Goal: Information Seeking & Learning: Check status

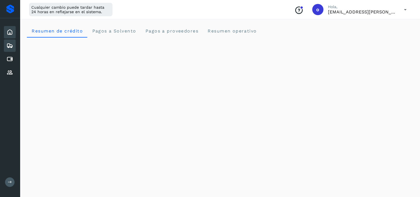
click at [10, 45] on icon at bounding box center [9, 45] width 7 height 7
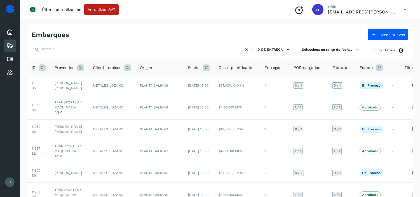
drag, startPoint x: 126, startPoint y: 68, endPoint x: 80, endPoint y: 68, distance: 45.6
click at [83, 67] on tr "ID Proveedor Cliente emisor Origen Fecha Costo planificado Entregas POD cargada…" at bounding box center [227, 68] width 401 height 16
click at [80, 68] on icon at bounding box center [80, 67] width 7 height 7
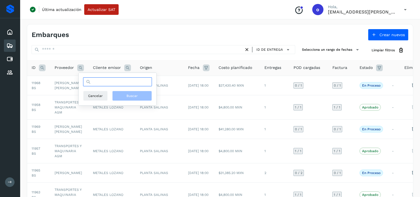
click at [102, 80] on input "text" at bounding box center [117, 81] width 69 height 9
click at [207, 68] on icon at bounding box center [206, 67] width 7 height 7
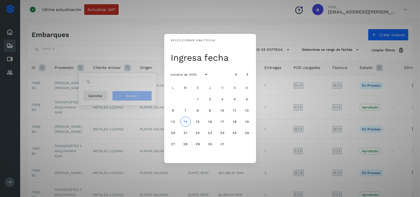
click at [152, 65] on div "Seleccionar una fecha Ingresa fecha octubre de 2025 L M X J V S D 1 2 3 4 5 6 7…" at bounding box center [210, 98] width 420 height 197
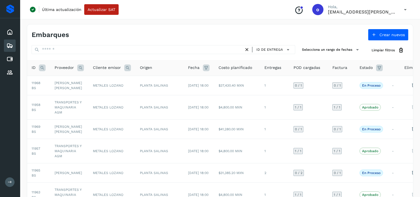
click at [203, 70] on icon at bounding box center [206, 67] width 7 height 7
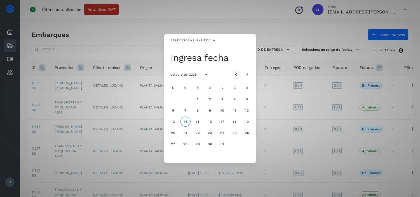
click at [237, 75] on icon "Mes anterior" at bounding box center [236, 75] width 6 height 6
click at [245, 122] on span "21" at bounding box center [247, 121] width 4 height 4
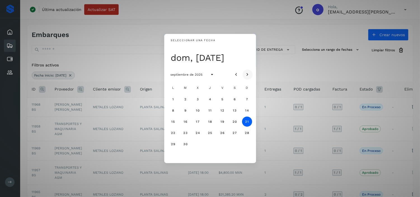
click at [245, 74] on icon "Mes siguiente" at bounding box center [248, 75] width 6 height 6
click at [236, 75] on icon "Mes anterior" at bounding box center [236, 75] width 6 height 6
click at [208, 133] on span "21" at bounding box center [210, 133] width 4 height 4
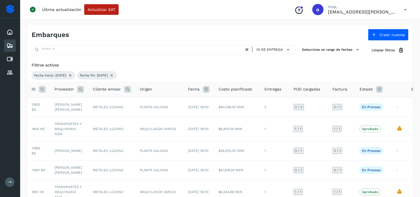
click at [204, 88] on icon at bounding box center [206, 89] width 7 height 7
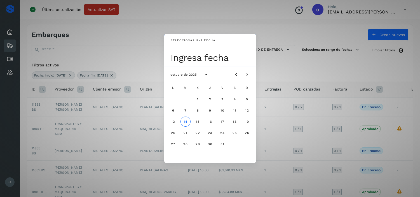
click at [140, 75] on div "Seleccionar una fecha Ingresa fecha octubre de 2025 L M X J V S D 1 2 3 4 5 6 7…" at bounding box center [210, 98] width 420 height 197
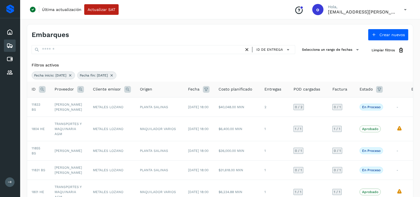
click at [114, 75] on icon at bounding box center [111, 75] width 4 height 4
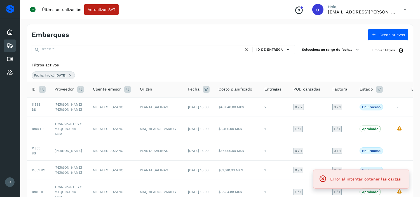
click at [72, 74] on icon at bounding box center [70, 75] width 4 height 4
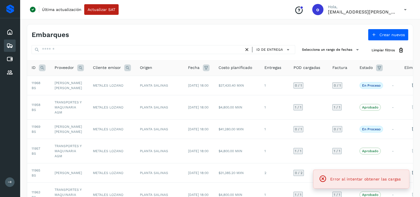
click at [206, 68] on icon at bounding box center [206, 67] width 7 height 7
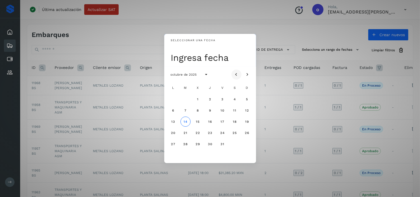
click at [235, 75] on icon "Mes anterior" at bounding box center [236, 75] width 6 height 6
click at [209, 135] on button "21" at bounding box center [210, 132] width 10 height 10
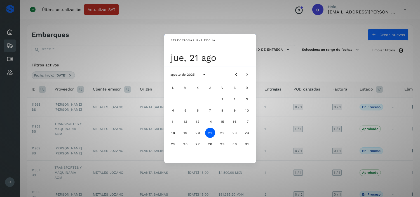
click at [269, 66] on div "Seleccionar una fecha jue, 21 ago agosto de 2025 L M X J V S D 1 2 3 4 5 6 7 8 …" at bounding box center [210, 98] width 420 height 197
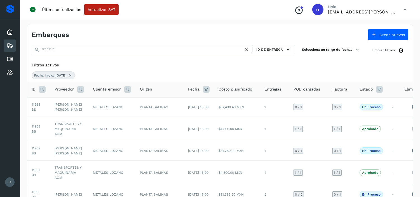
click at [78, 90] on icon at bounding box center [80, 89] width 7 height 7
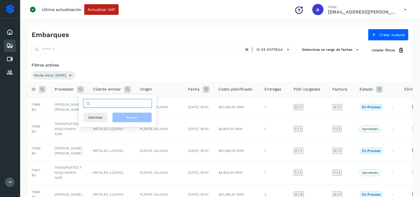
click at [111, 104] on input "text" at bounding box center [117, 103] width 69 height 9
type input "*"
click at [93, 102] on input "**********" at bounding box center [117, 103] width 69 height 9
drag, startPoint x: 125, startPoint y: 101, endPoint x: 89, endPoint y: 102, distance: 36.4
click at [89, 102] on div "**********" at bounding box center [117, 103] width 69 height 9
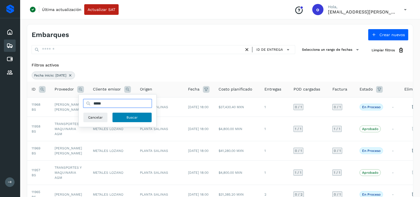
type input "*****"
click at [140, 116] on button "Buscar" at bounding box center [132, 117] width 40 height 10
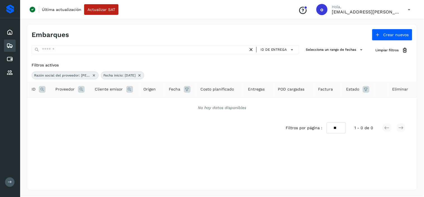
click at [94, 75] on icon at bounding box center [94, 75] width 4 height 4
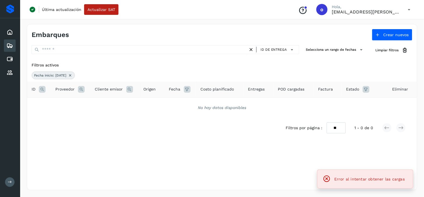
click at [72, 75] on icon at bounding box center [70, 75] width 4 height 4
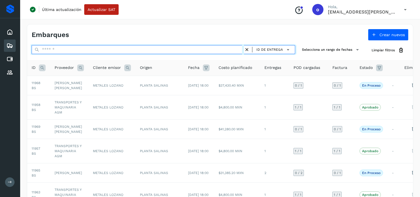
click at [101, 53] on input "text" at bounding box center [138, 49] width 212 height 9
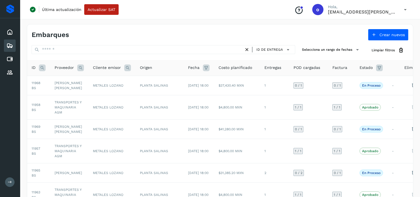
click at [42, 70] on icon at bounding box center [42, 67] width 7 height 7
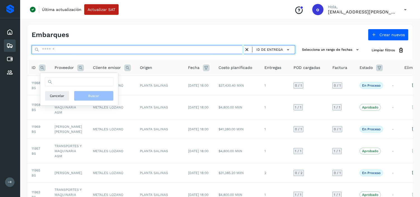
click at [54, 53] on input "text" at bounding box center [138, 49] width 212 height 9
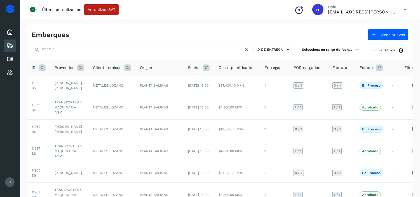
click at [37, 68] on div "ID" at bounding box center [39, 67] width 14 height 7
click at [43, 69] on icon at bounding box center [42, 67] width 7 height 7
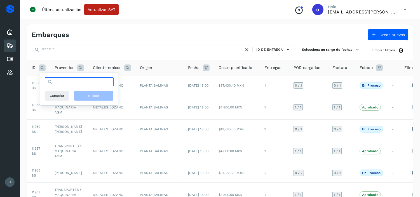
click at [70, 82] on input "text" at bounding box center [79, 81] width 69 height 9
click at [55, 81] on input "*****" at bounding box center [79, 81] width 69 height 9
type input "*****"
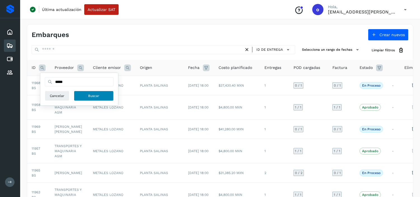
click at [90, 97] on span "Buscar" at bounding box center [93, 95] width 11 height 5
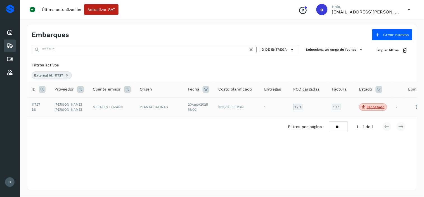
click at [197, 108] on td "20/ago/2025 18:00" at bounding box center [198, 106] width 30 height 19
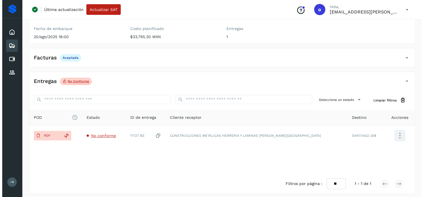
scroll to position [71, 0]
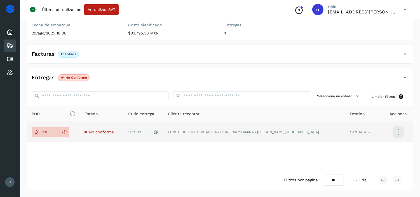
click at [394, 134] on icon at bounding box center [397, 131] width 13 height 13
click at [386, 132] on button "Ver Detalle" at bounding box center [370, 131] width 67 height 11
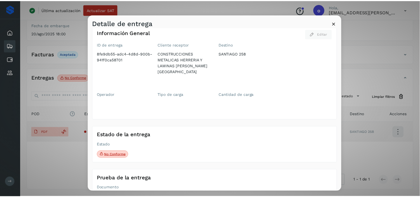
scroll to position [0, 0]
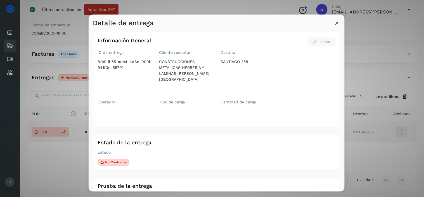
click at [336, 23] on icon at bounding box center [337, 23] width 6 height 6
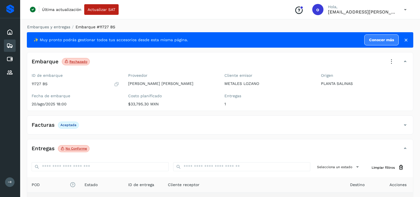
click at [116, 82] on icon at bounding box center [116, 84] width 5 height 6
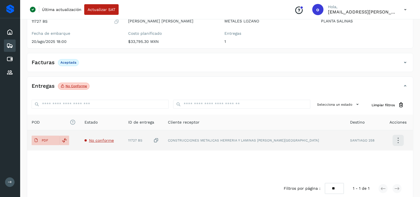
scroll to position [71, 0]
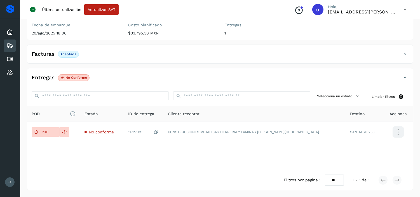
click at [404, 10] on icon at bounding box center [404, 9] width 11 height 11
click at [367, 36] on div "Cerrar sesión" at bounding box center [377, 36] width 67 height 11
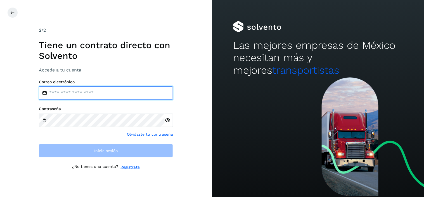
type input "**********"
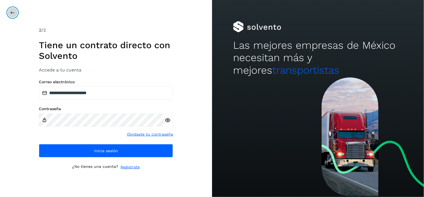
click at [10, 12] on icon at bounding box center [12, 12] width 4 height 4
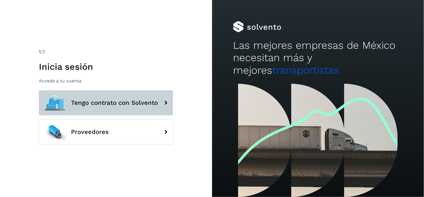
click at [87, 107] on button "Tengo contrato con Solvento" at bounding box center [106, 102] width 134 height 25
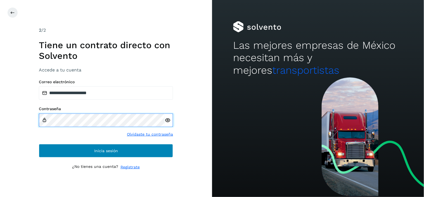
type input "**********"
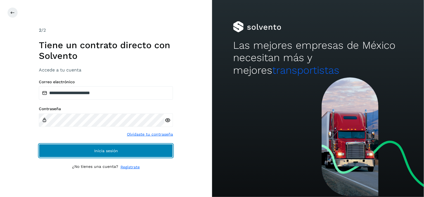
click at [153, 151] on button "Inicia sesión" at bounding box center [106, 150] width 134 height 13
